Goal: Navigation & Orientation: Find specific page/section

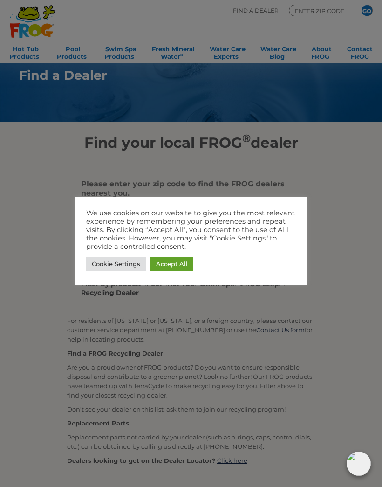
click at [165, 270] on link "Accept All" at bounding box center [172, 264] width 43 height 14
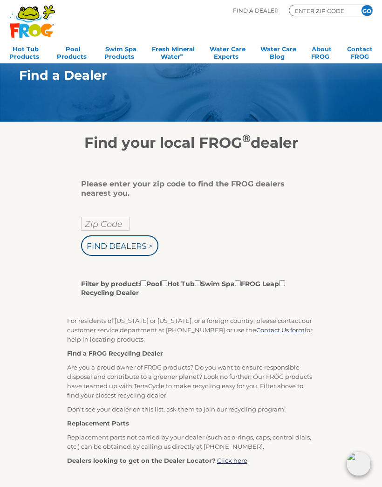
click at [245, 290] on label "Filter by product: Pool Hot Tub Swim Spa FROG Leap Recycling Dealer" at bounding box center [187, 287] width 213 height 19
click at [146, 286] on input "Filter by product: Pool Hot Tub Swim Spa FROG Leap Recycling Dealer" at bounding box center [143, 283] width 6 height 6
click at [250, 289] on label "Filter by product: Pool Hot Tub Swim Spa FROG Leap Recycling Dealer" at bounding box center [187, 287] width 213 height 19
click at [146, 286] on input "Filter by product: Pool Hot Tub Swim Spa FROG Leap Recycling Dealer" at bounding box center [143, 283] width 6 height 6
click at [247, 288] on label "Filter by product: Pool Hot Tub Swim Spa FROG Leap Recycling Dealer" at bounding box center [187, 287] width 213 height 19
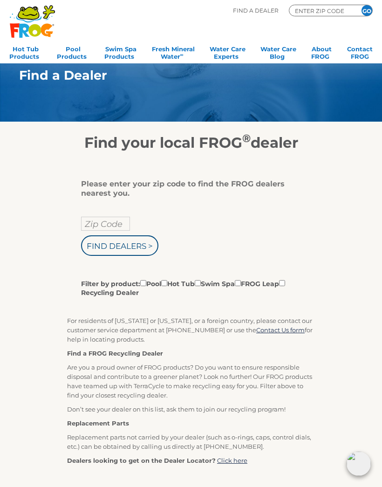
click at [146, 286] on input "Filter by product: Pool Hot Tub Swim Spa FROG Leap Recycling Dealer" at bounding box center [143, 283] width 6 height 6
checkbox input "true"
click at [241, 286] on input "Filter by product: Pool Hot Tub Swim Spa FROG Leap Recycling Dealer" at bounding box center [238, 283] width 6 height 6
checkbox input "true"
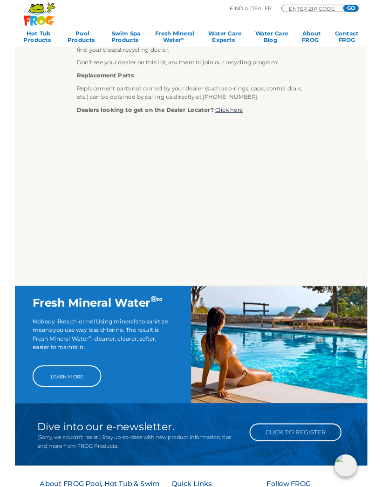
scroll to position [340, 0]
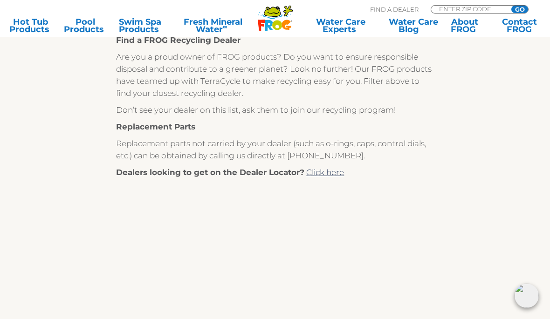
click at [382, 0] on div ".st130{clip-path:url(#SVGID_2_);fill-rule:evenodd;clip-rule:evenodd;fill:#C3CC0…" at bounding box center [274, 19] width 531 height 38
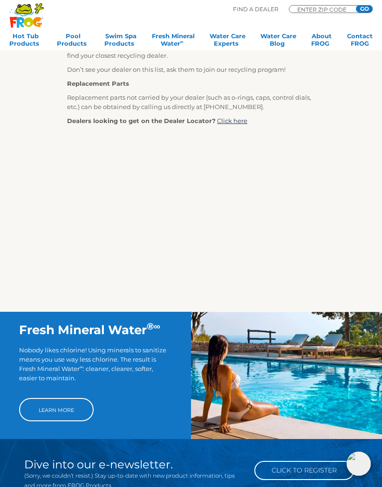
click at [351, 470] on img at bounding box center [359, 464] width 24 height 24
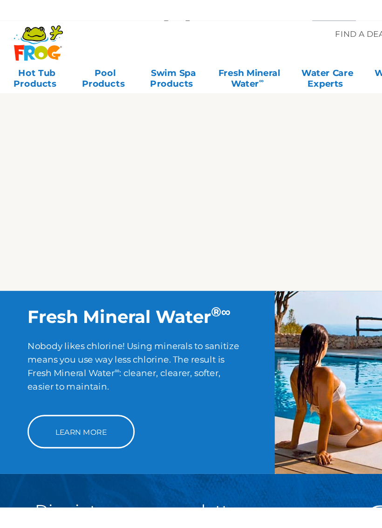
scroll to position [463, 0]
